Goal: Information Seeking & Learning: Check status

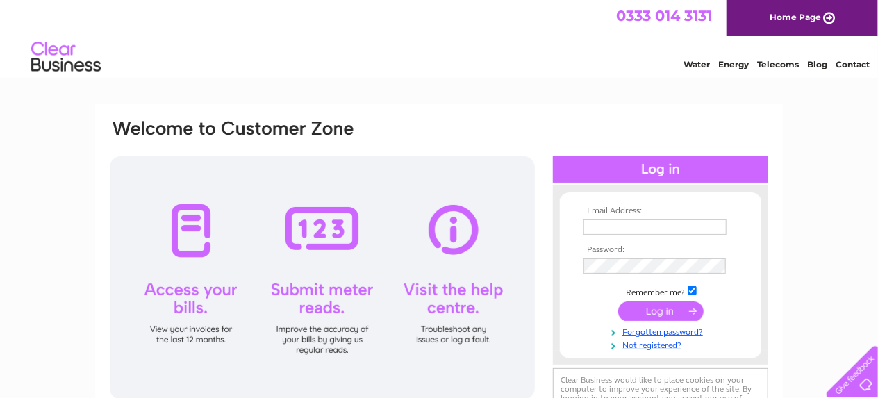
type input "martin.gruselle@btinternet.com"
click at [640, 311] on input "submit" at bounding box center [660, 311] width 85 height 19
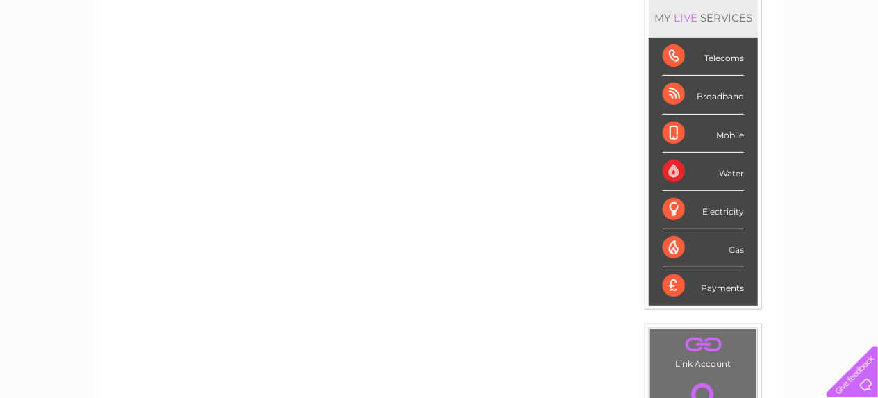
scroll to position [252, 0]
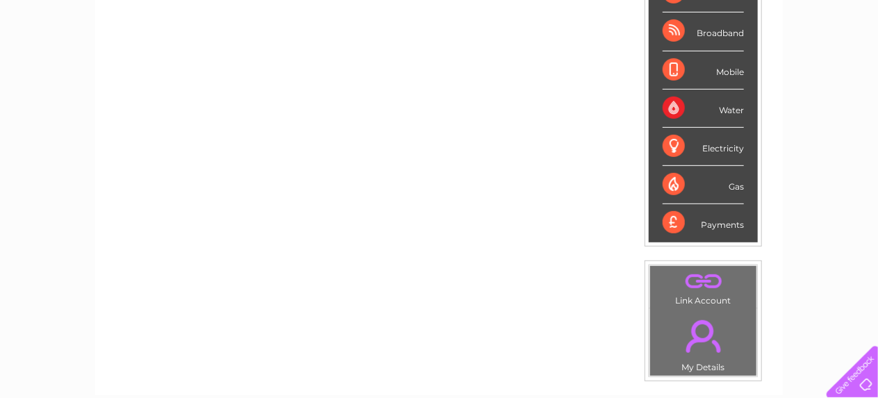
click at [671, 31] on div "Broadband" at bounding box center [703, 32] width 81 height 38
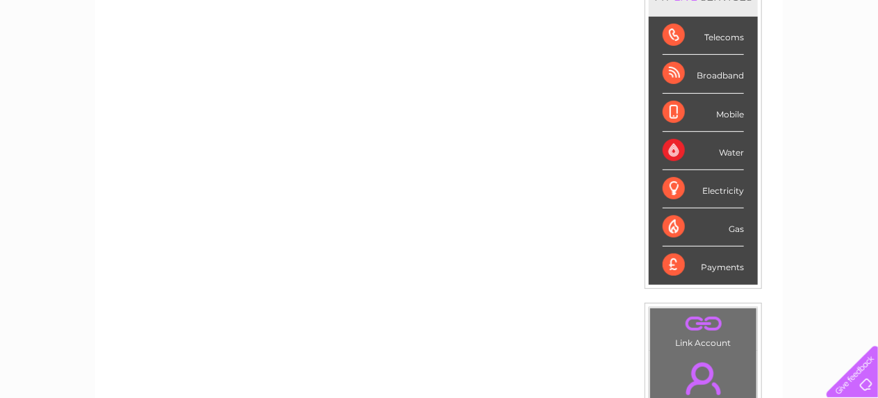
scroll to position [189, 0]
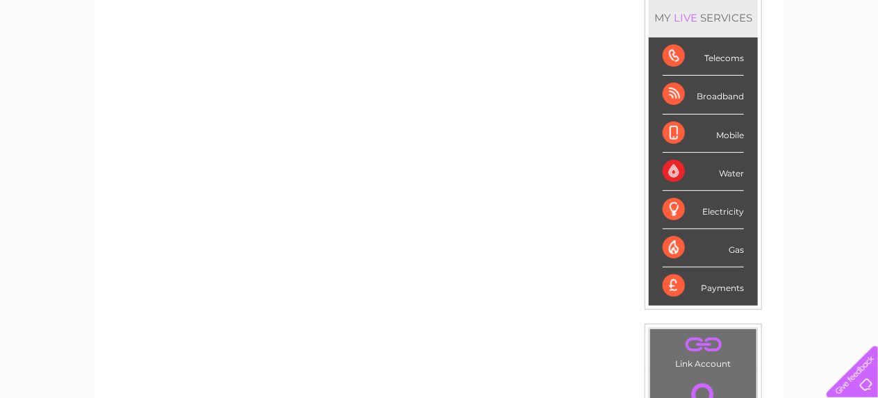
click at [714, 97] on div "Broadband" at bounding box center [703, 95] width 81 height 38
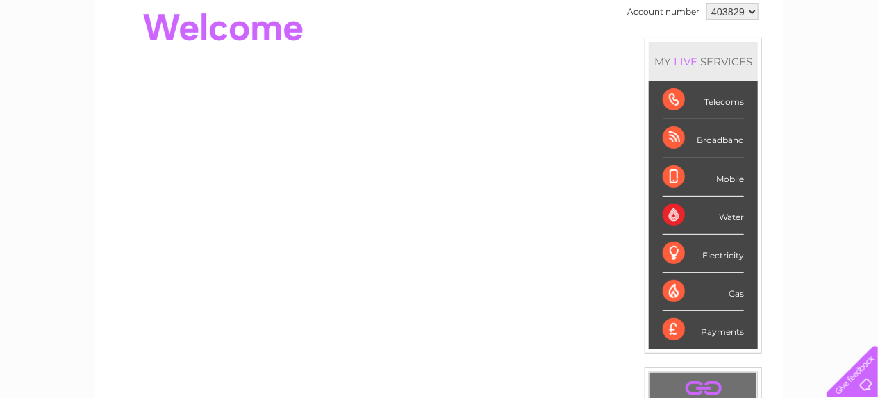
scroll to position [114, 0]
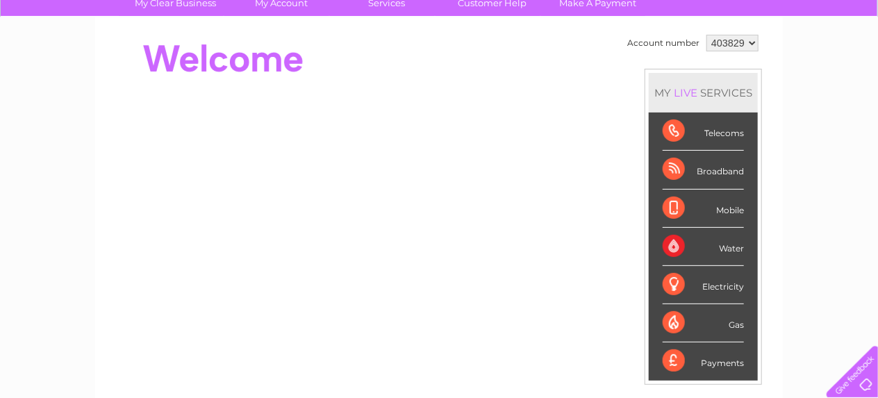
click at [716, 168] on div "Broadband" at bounding box center [703, 170] width 81 height 38
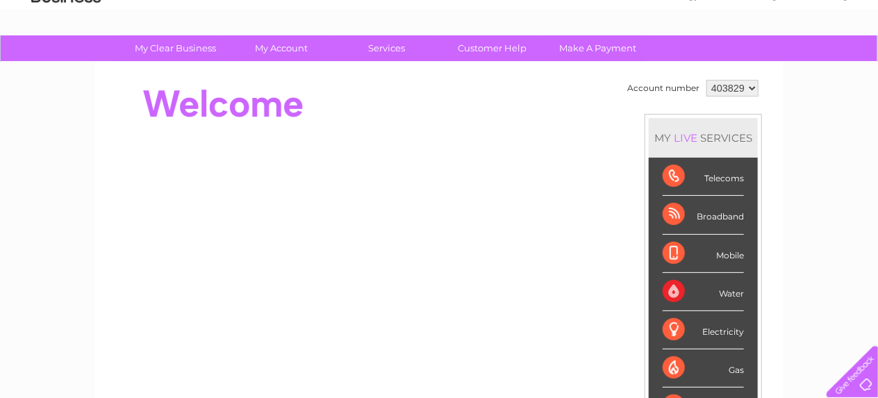
scroll to position [51, 0]
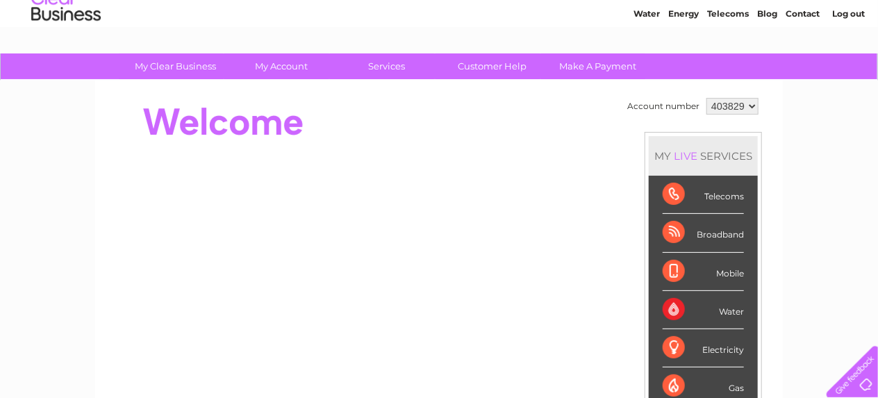
click at [717, 152] on div "MY LIVE SERVICES" at bounding box center [703, 156] width 109 height 40
click at [490, 64] on link "Customer Help" at bounding box center [493, 66] width 115 height 26
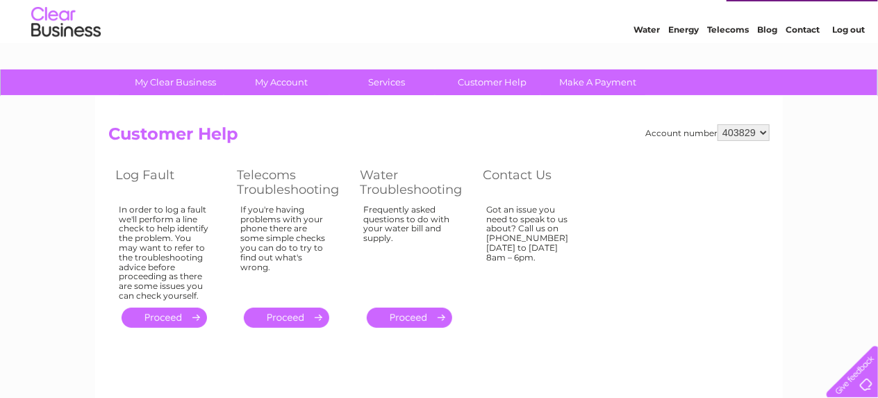
scroll to position [63, 0]
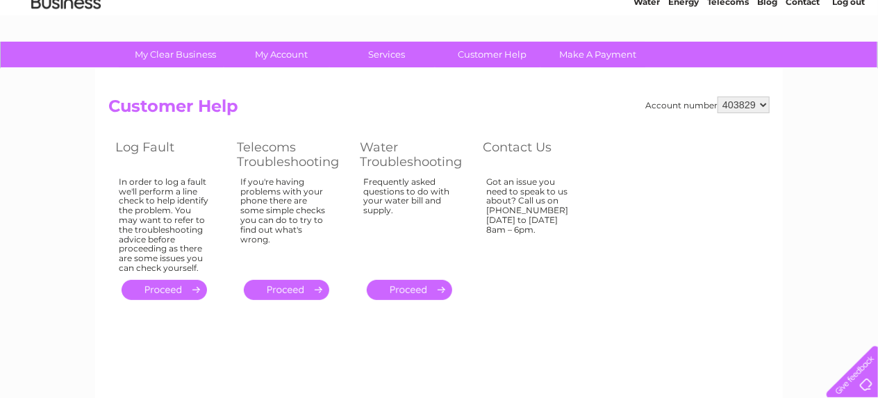
click at [301, 284] on link "." at bounding box center [286, 290] width 85 height 20
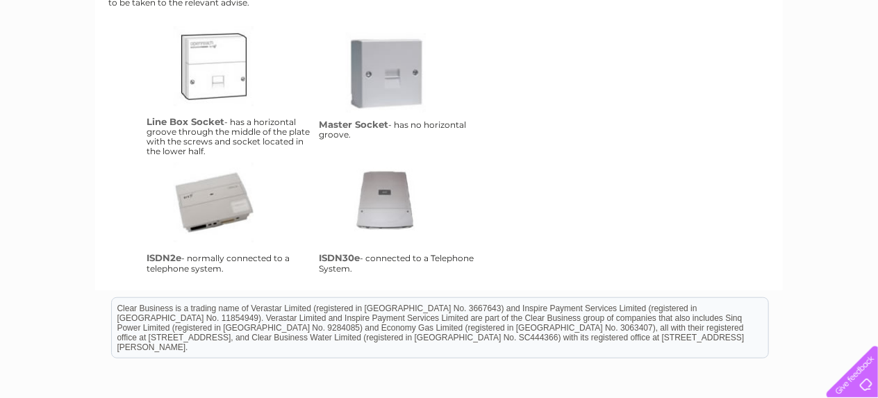
scroll to position [315, 0]
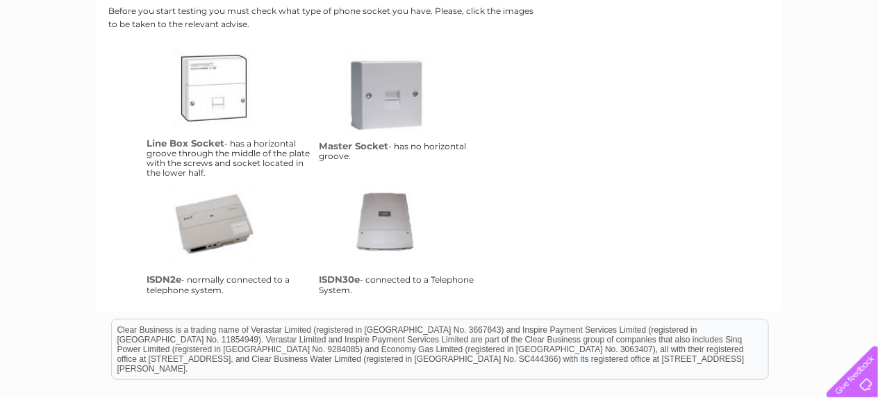
click at [208, 230] on link "isdn2e" at bounding box center [229, 239] width 111 height 111
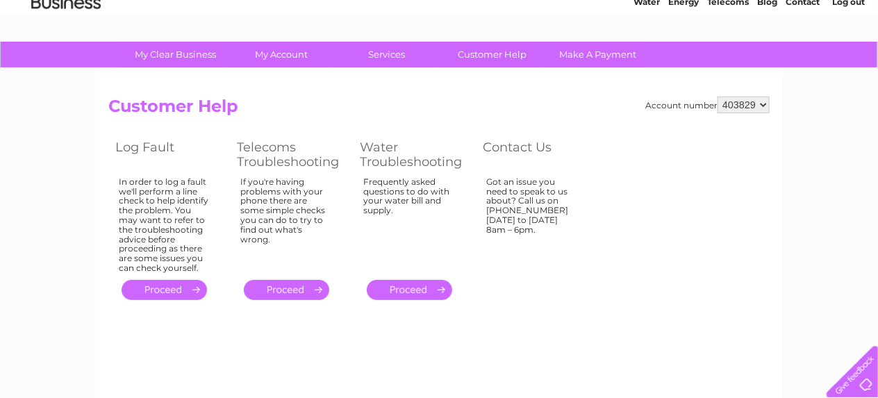
click at [161, 286] on link "." at bounding box center [164, 290] width 85 height 20
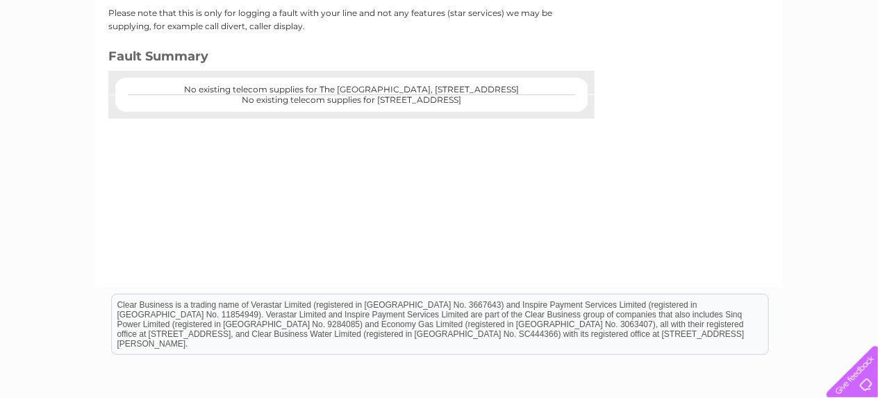
scroll to position [252, 0]
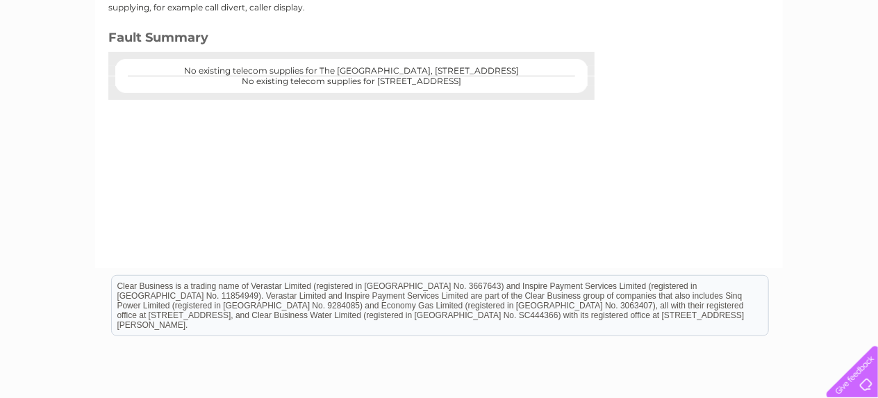
click at [370, 67] on center "No existing telecom supplies for The [GEOGRAPHIC_DATA], [STREET_ADDRESS]" at bounding box center [351, 71] width 445 height 10
click at [556, 68] on center "No existing telecom supplies for The [GEOGRAPHIC_DATA], [STREET_ADDRESS]" at bounding box center [351, 71] width 445 height 10
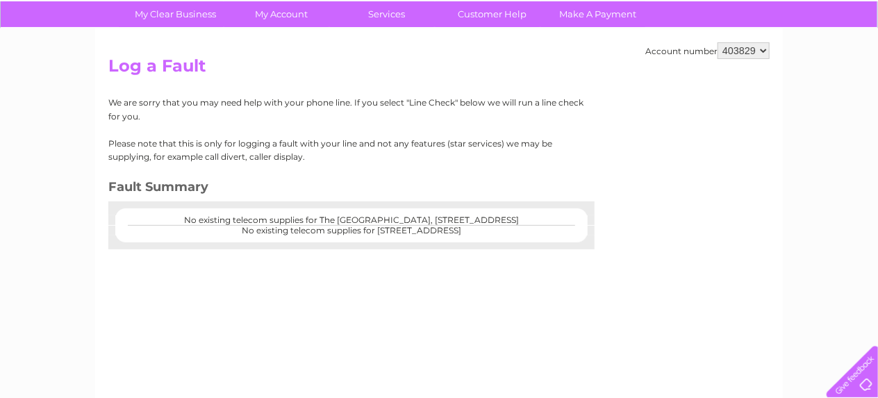
scroll to position [0, 0]
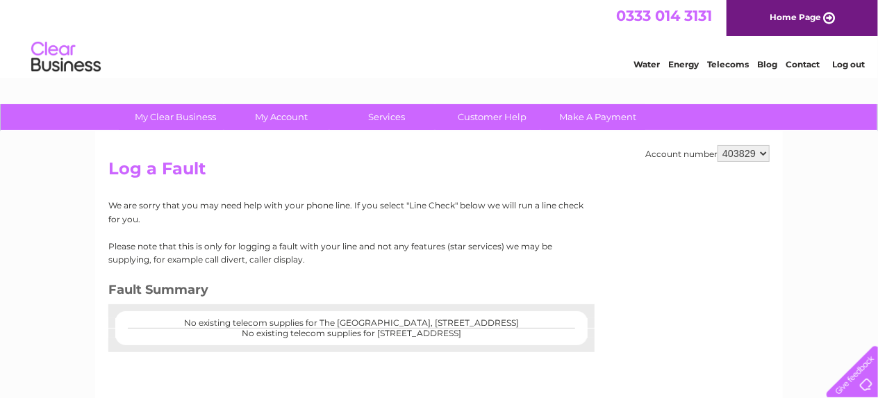
click at [163, 324] on center "No existing telecom supplies for The [GEOGRAPHIC_DATA], [STREET_ADDRESS]" at bounding box center [351, 323] width 445 height 10
drag, startPoint x: 157, startPoint y: 323, endPoint x: 565, endPoint y: 320, distance: 407.8
click at [565, 320] on center "No existing telecom supplies for The [GEOGRAPHIC_DATA], [STREET_ADDRESS]" at bounding box center [351, 323] width 445 height 10
click at [563, 321] on center "No existing telecom supplies for The [GEOGRAPHIC_DATA], [STREET_ADDRESS]" at bounding box center [351, 323] width 445 height 10
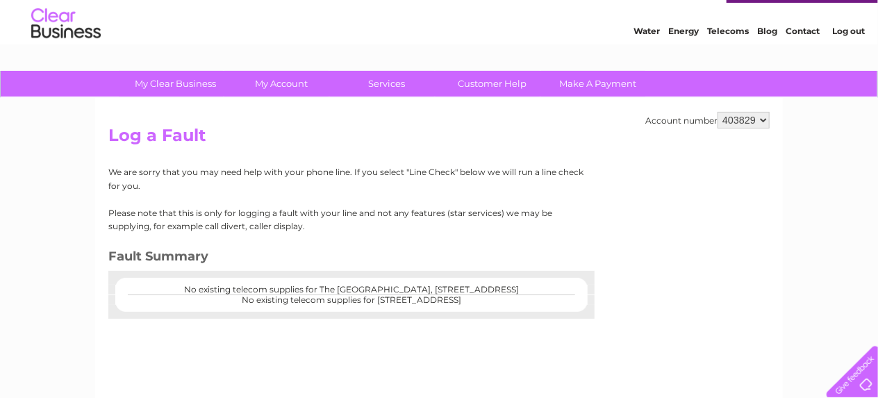
scroll to position [63, 0]
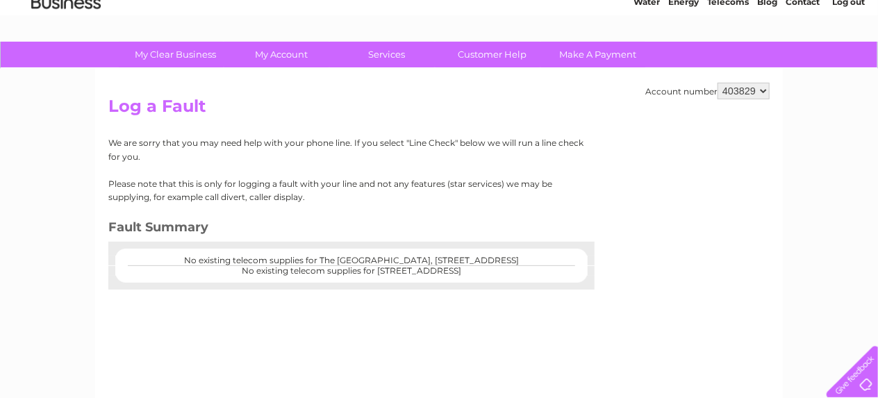
click at [265, 208] on div "We are sorry that you may need help with your phone line. If you select "Line C…" at bounding box center [346, 212] width 476 height 153
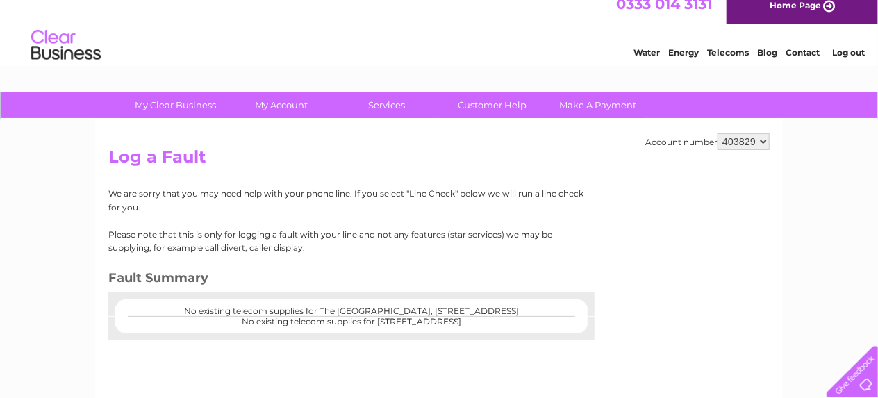
scroll to position [0, 0]
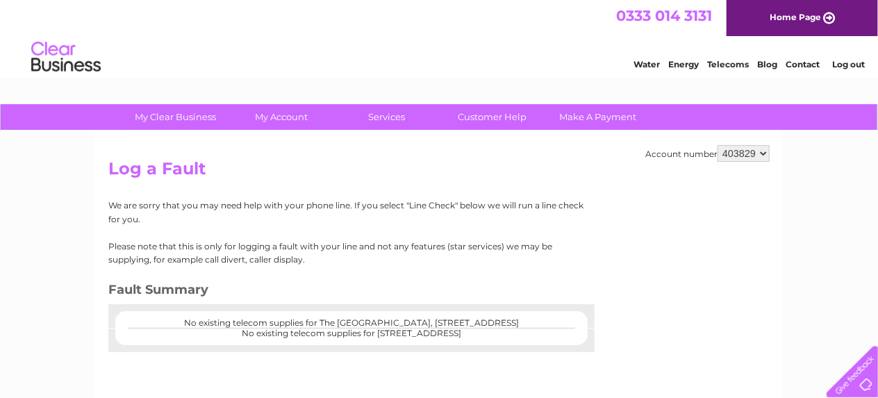
click at [727, 292] on div "Account number 403829 Log a Fault We are sorry that you may need help with your…" at bounding box center [439, 325] width 688 height 389
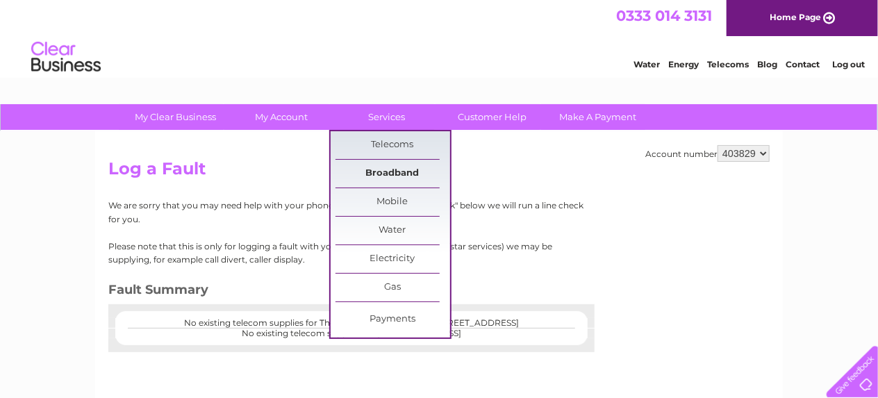
click at [386, 164] on link "Broadband" at bounding box center [393, 174] width 115 height 28
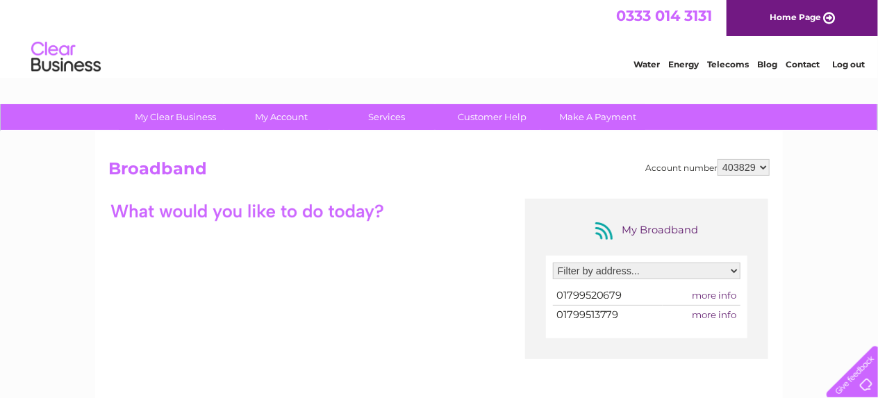
scroll to position [63, 0]
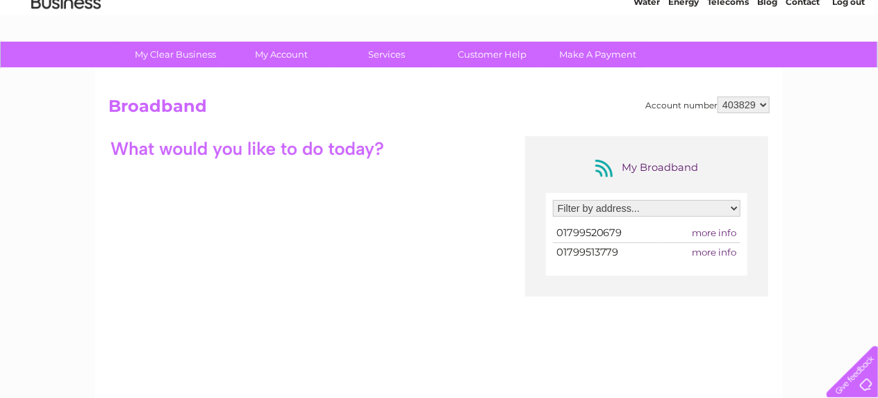
click at [709, 250] on span "more info" at bounding box center [715, 252] width 44 height 11
click at [733, 208] on select "Filter by address... The Fry Art Gallery, Castle St, Saffron Walden, Essex, CB1…" at bounding box center [647, 208] width 188 height 17
select select "1510802"
click at [553, 200] on select "Filter by address... The Fry Art Gallery, Castle St, Saffron Walden, Essex, CB1…" at bounding box center [647, 208] width 188 height 17
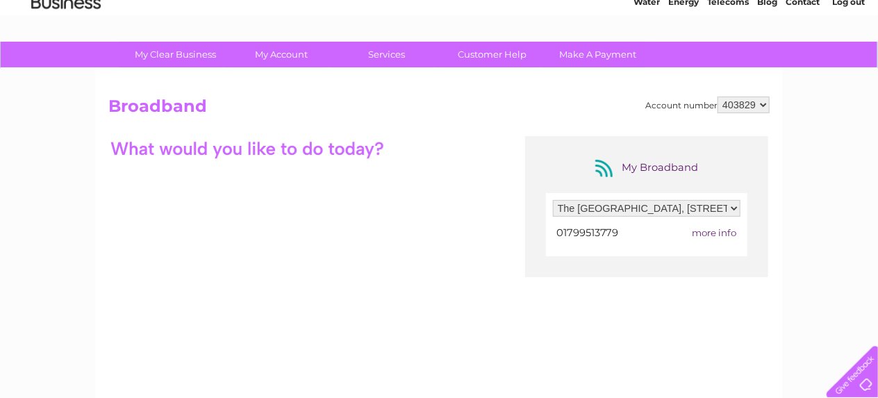
click at [732, 234] on span "more info" at bounding box center [715, 232] width 44 height 11
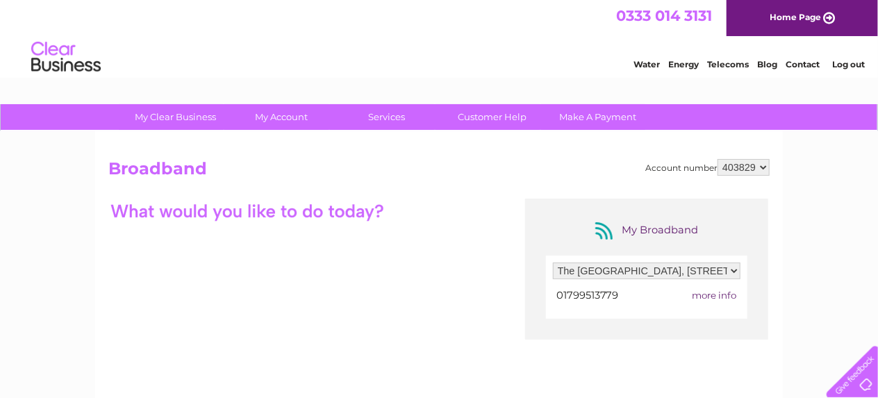
click at [323, 213] on div at bounding box center [247, 211] width 278 height 24
